Goal: Information Seeking & Learning: Learn about a topic

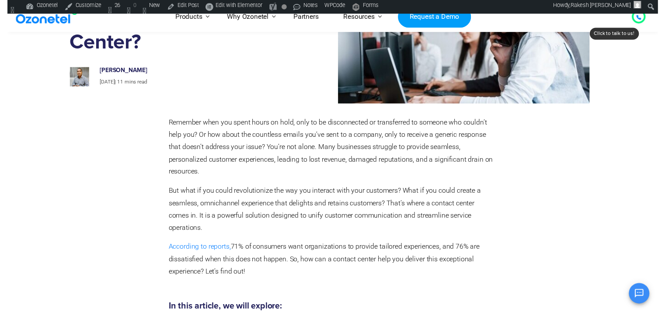
scroll to position [35, 0]
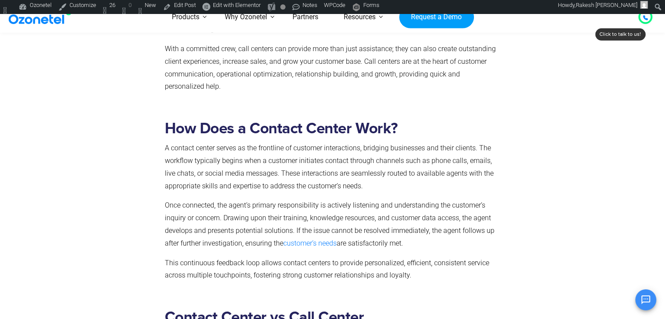
scroll to position [863, 0]
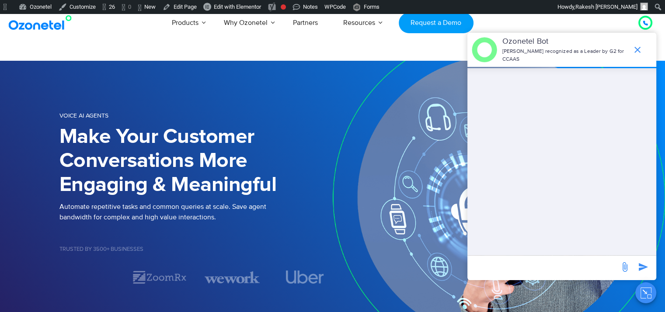
scroll to position [318, 0]
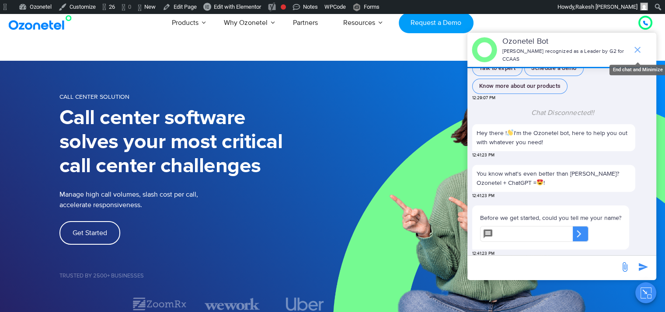
click at [636, 45] on icon "end chat or minimize" at bounding box center [638, 50] width 11 height 11
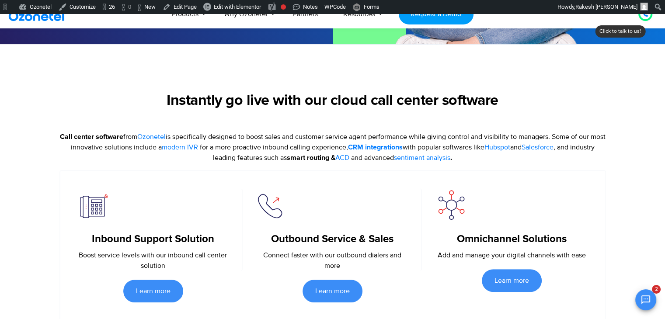
scroll to position [315, 0]
